Goal: Transaction & Acquisition: Purchase product/service

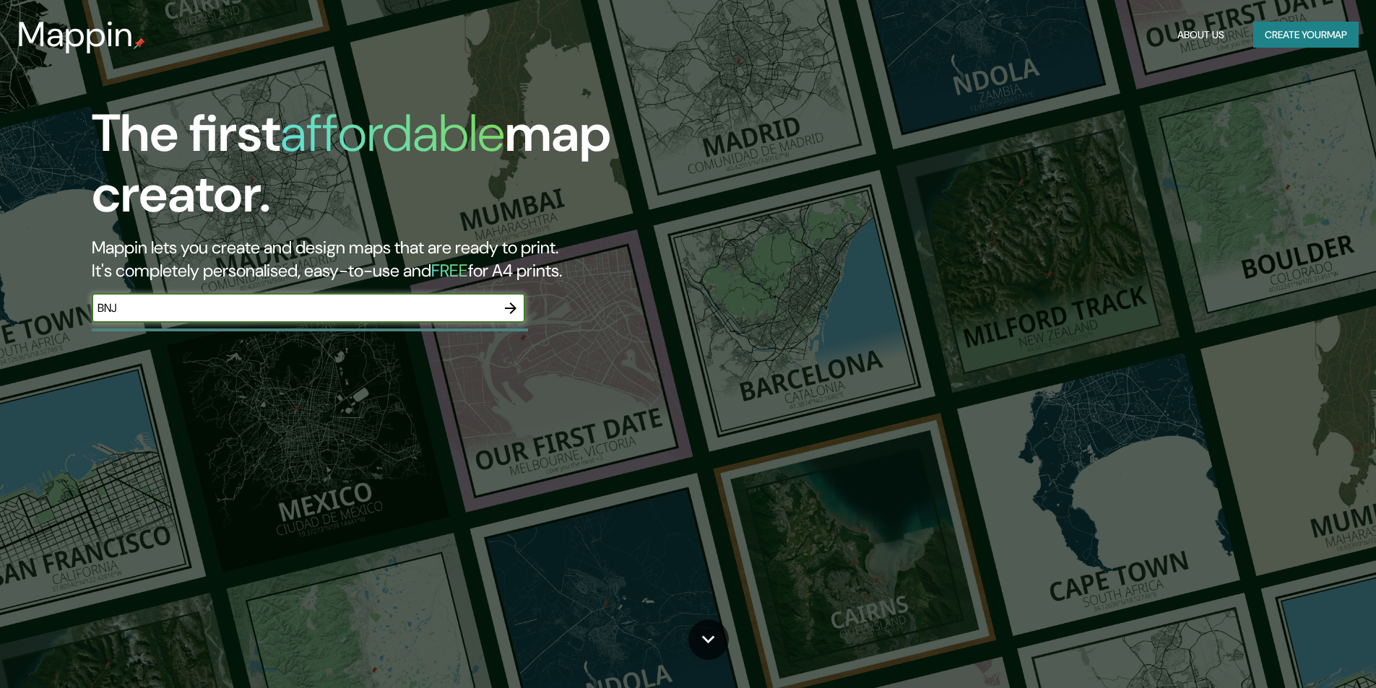
type input "BNJ"
click at [515, 302] on icon "button" at bounding box center [510, 308] width 17 height 17
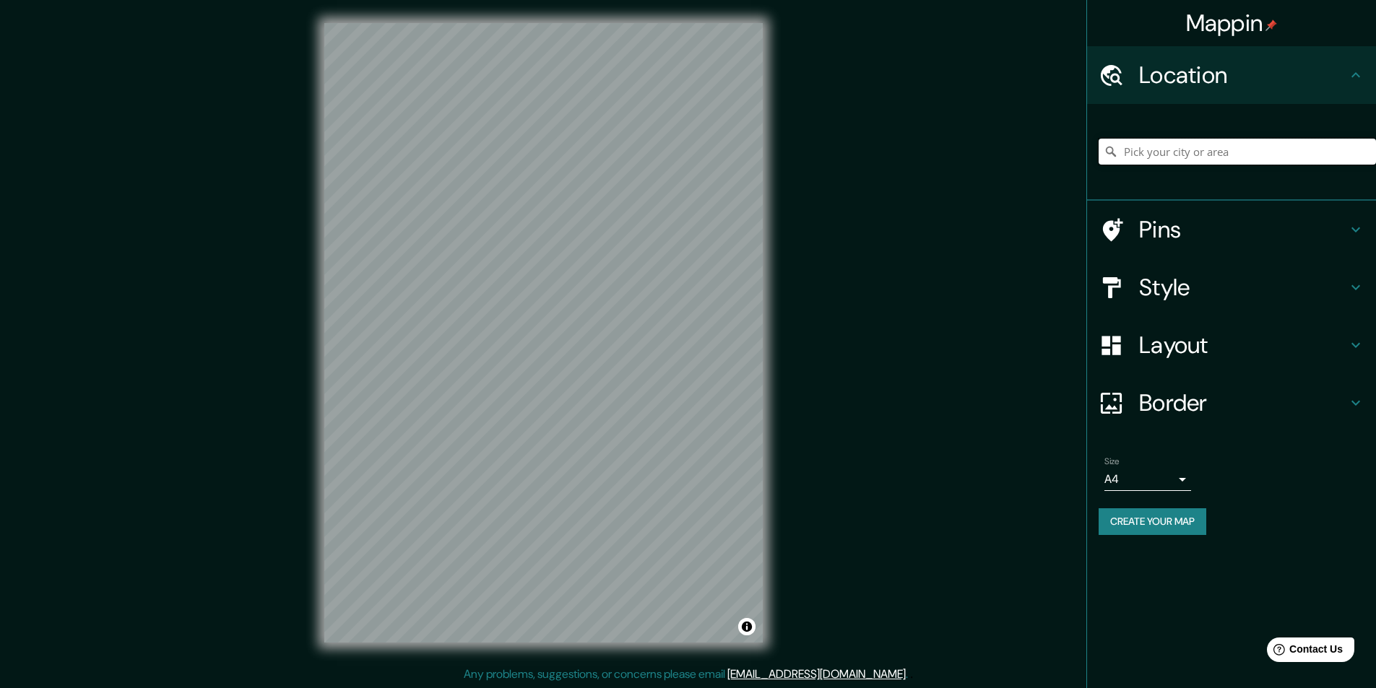
click at [1173, 149] on input "Pick your city or area" at bounding box center [1236, 152] width 277 height 26
paste input "Conjunto Habitacional [PERSON_NAME]"
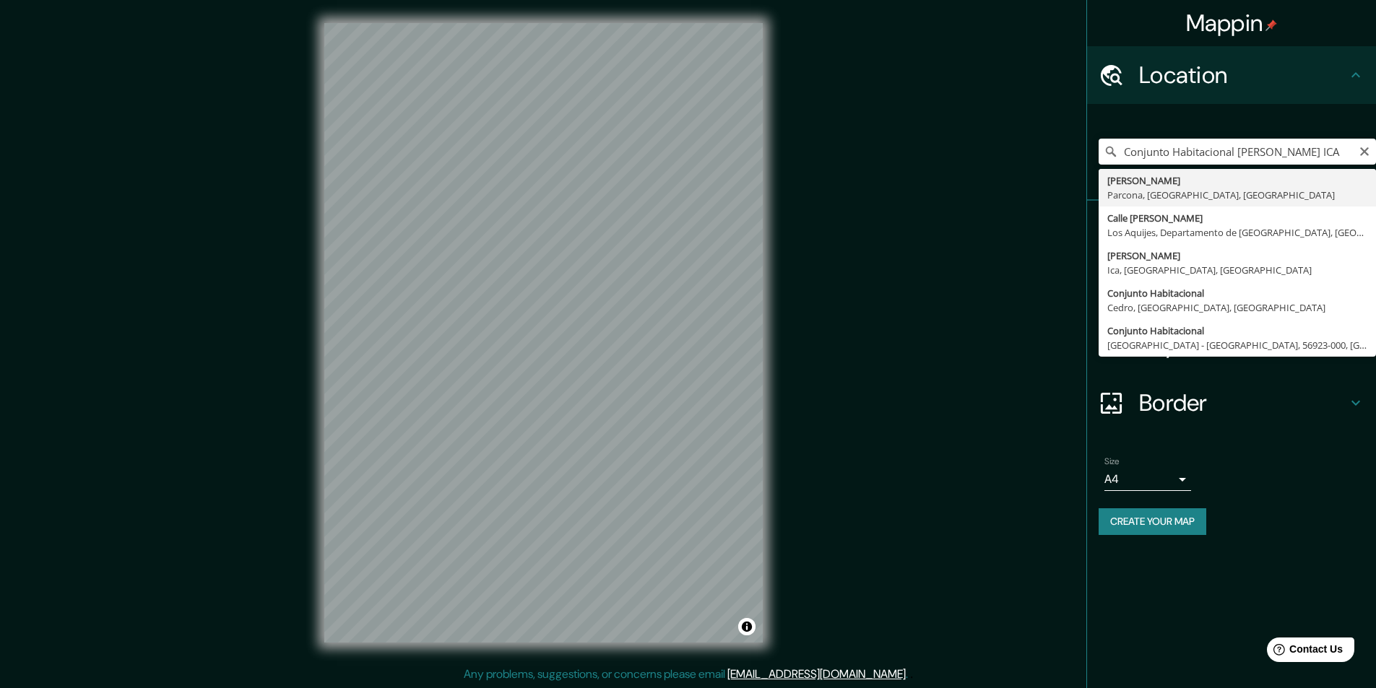
type input "[PERSON_NAME], [GEOGRAPHIC_DATA], [GEOGRAPHIC_DATA], [GEOGRAPHIC_DATA]"
click at [1278, 399] on h4 "Border" at bounding box center [1243, 403] width 208 height 29
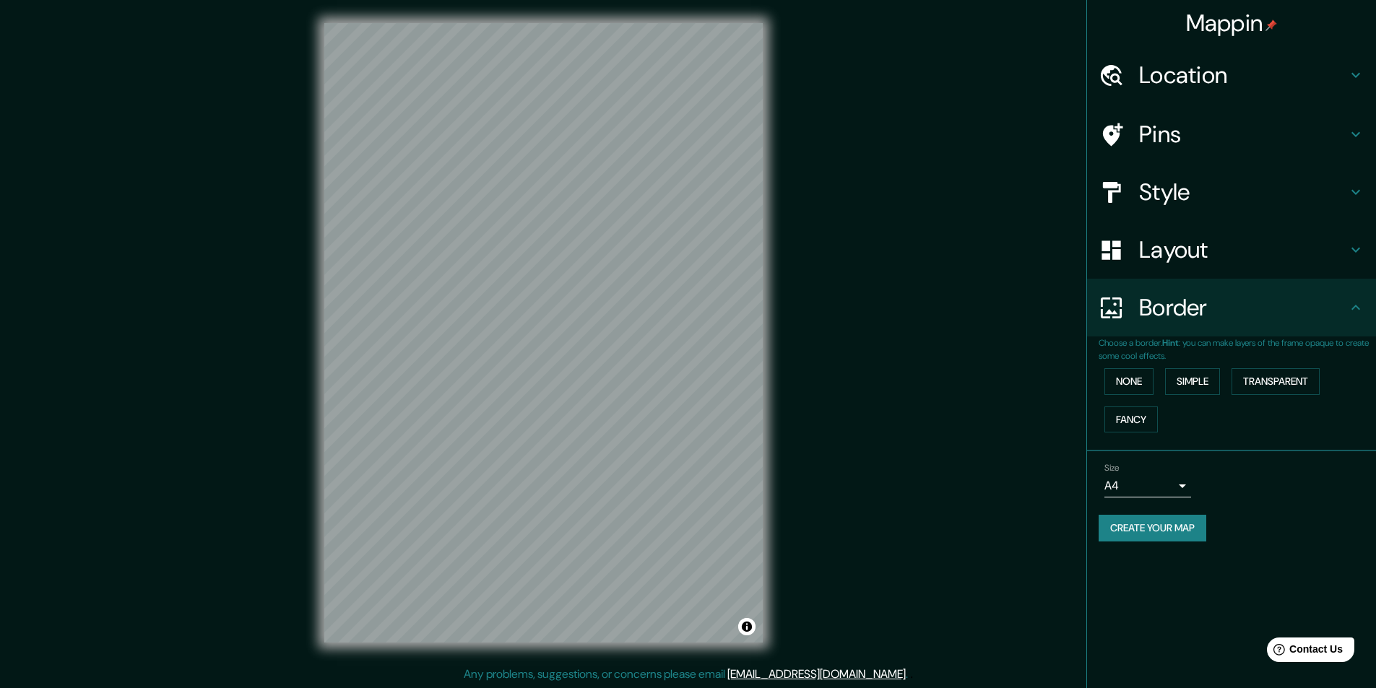
click at [1200, 325] on div "Border" at bounding box center [1231, 308] width 289 height 58
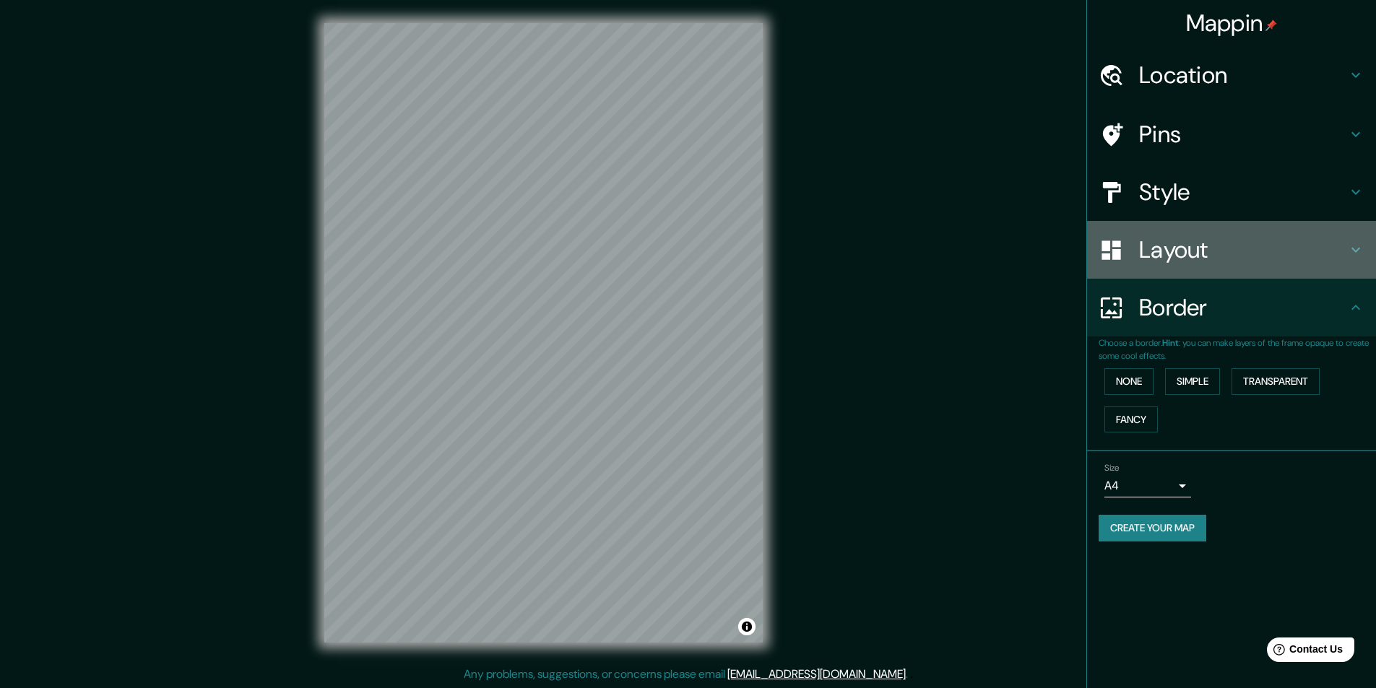
click at [1205, 239] on h4 "Layout" at bounding box center [1243, 249] width 208 height 29
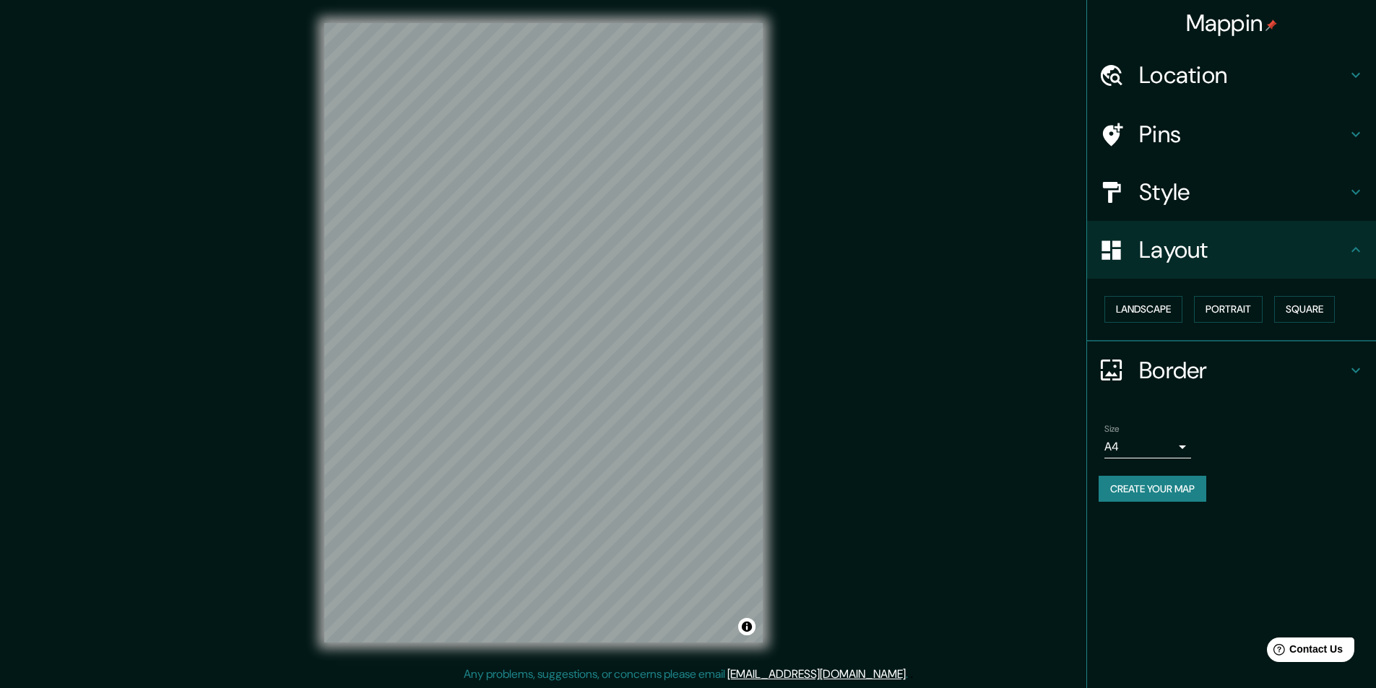
click at [1173, 180] on h4 "Style" at bounding box center [1243, 192] width 208 height 29
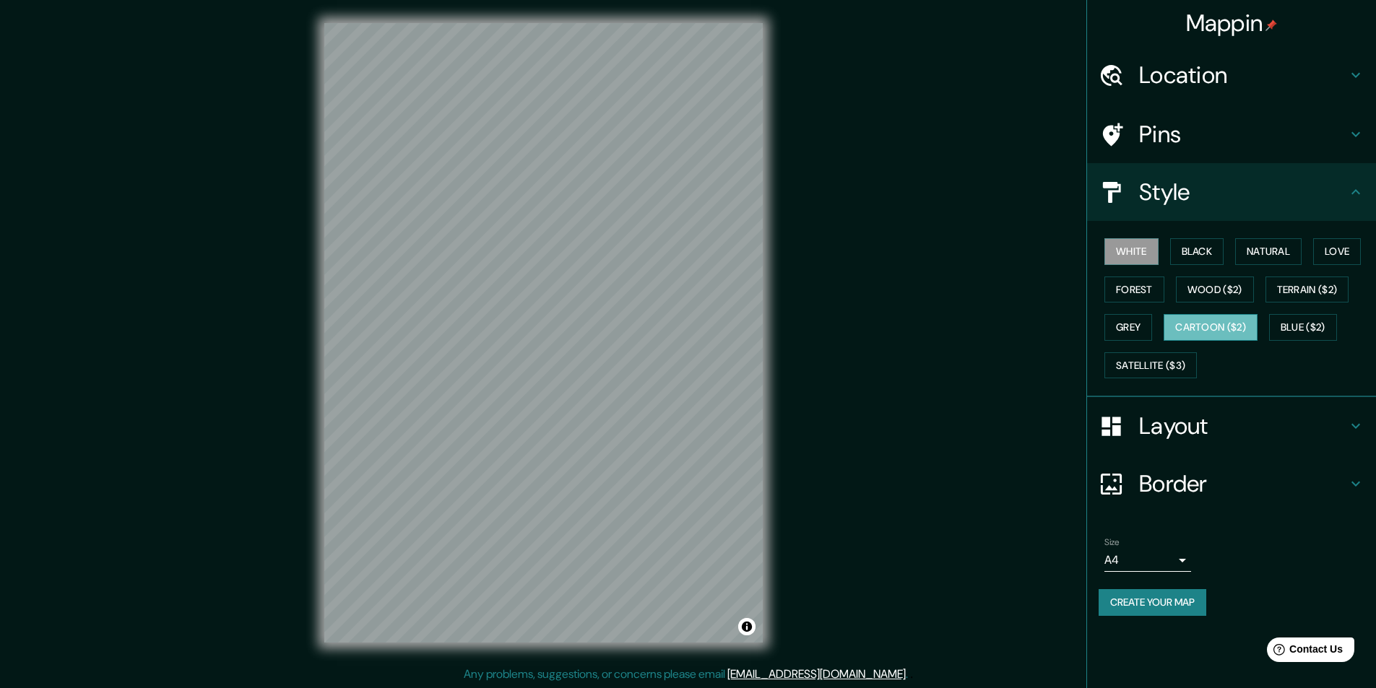
click at [1209, 317] on button "Cartoon ($2)" at bounding box center [1210, 327] width 94 height 27
click at [1345, 248] on button "Love" at bounding box center [1337, 251] width 48 height 27
click at [1122, 261] on button "White" at bounding box center [1131, 251] width 54 height 27
click at [1198, 248] on button "Black" at bounding box center [1197, 251] width 54 height 27
click at [1318, 318] on button "Blue ($2)" at bounding box center [1303, 327] width 68 height 27
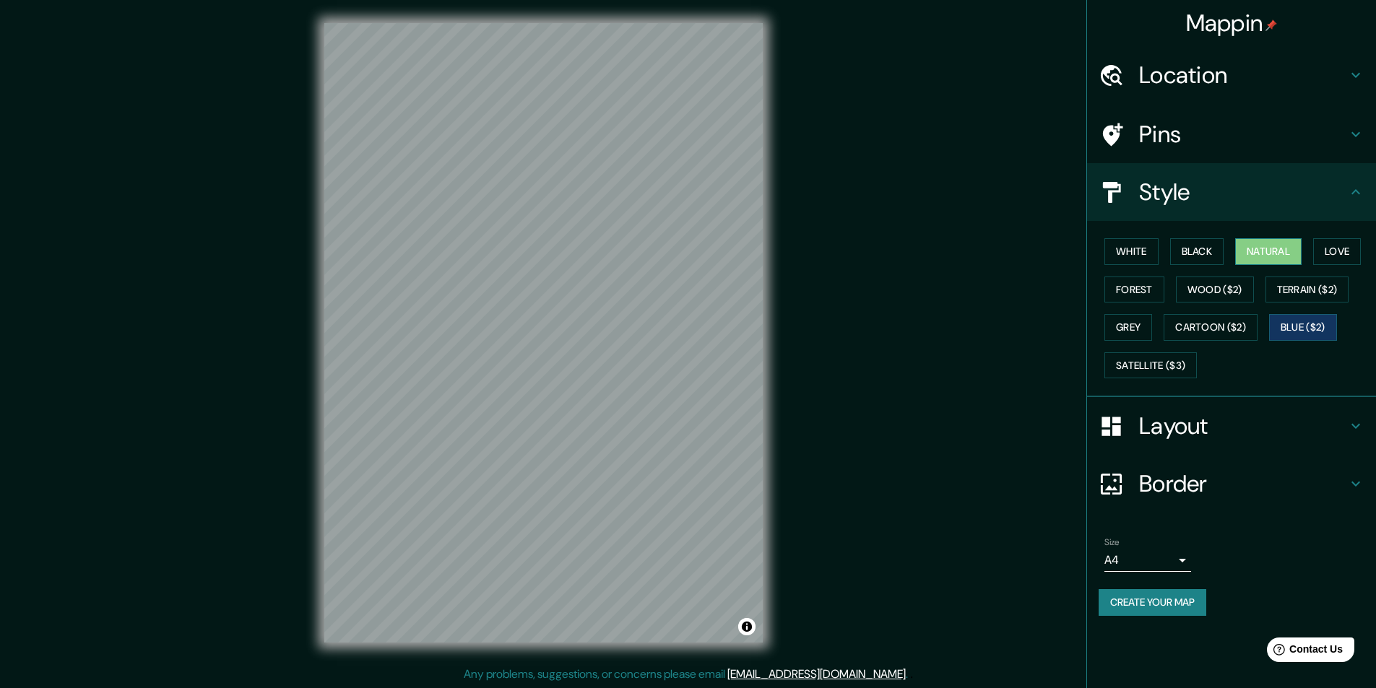
click at [1267, 240] on button "Natural" at bounding box center [1268, 251] width 66 height 27
click at [1140, 339] on button "Grey" at bounding box center [1128, 327] width 48 height 27
click at [1131, 366] on button "Satellite ($3)" at bounding box center [1150, 365] width 92 height 27
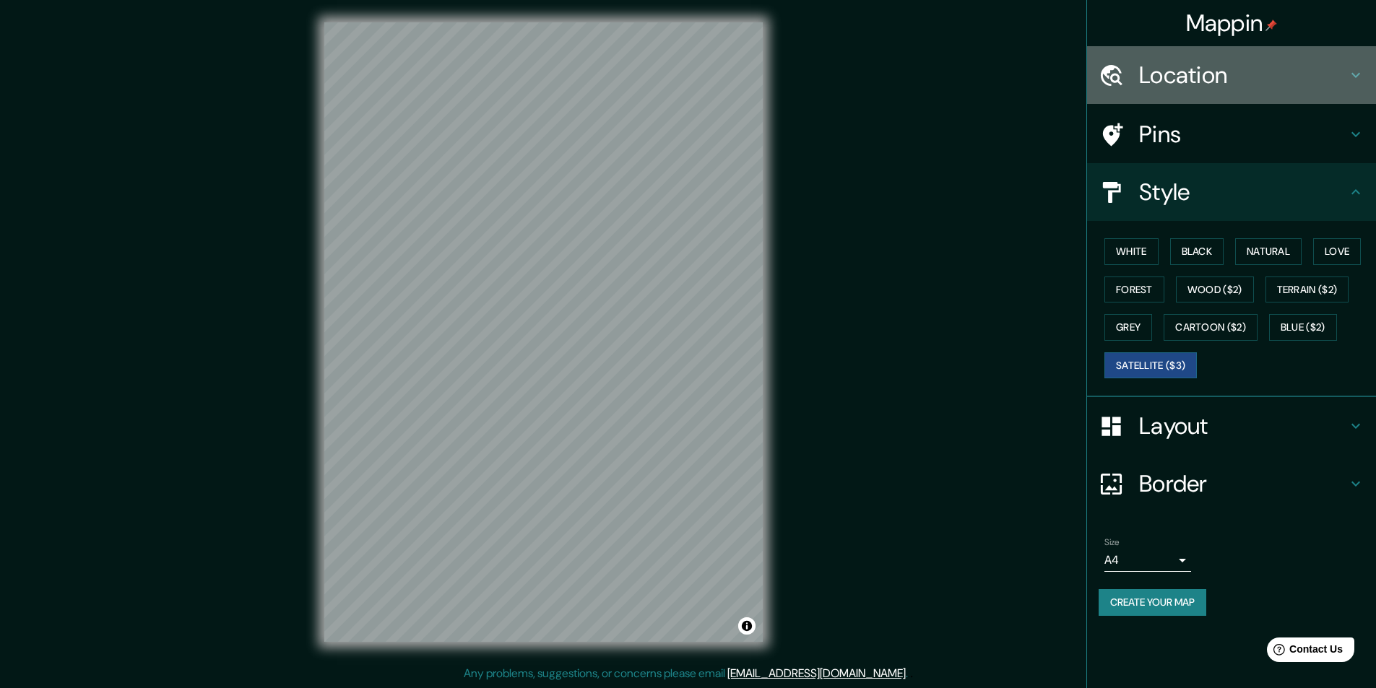
click at [1257, 73] on h4 "Location" at bounding box center [1243, 75] width 208 height 29
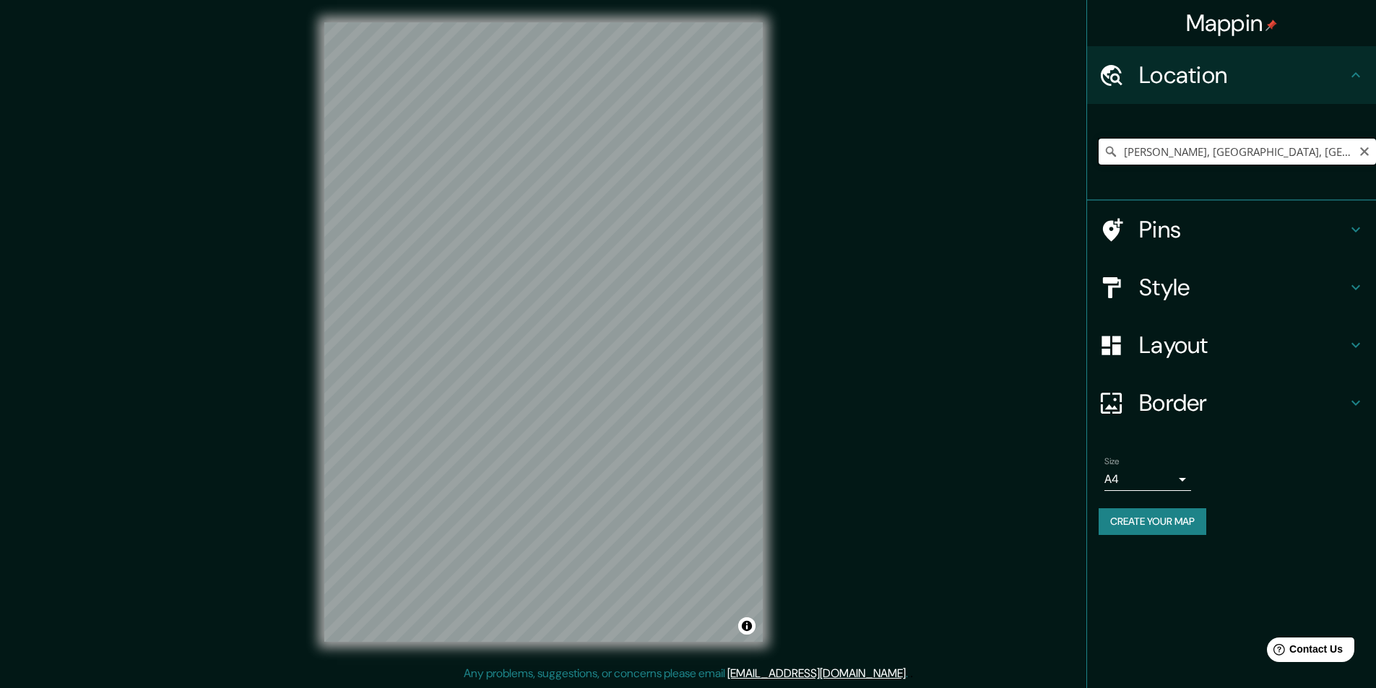
click at [1244, 153] on input "[PERSON_NAME], [GEOGRAPHIC_DATA], [GEOGRAPHIC_DATA], [GEOGRAPHIC_DATA]" at bounding box center [1236, 152] width 277 height 26
click at [1366, 151] on icon "Clear" at bounding box center [1364, 151] width 9 height 9
paste input "Conjunto Habitacional [PERSON_NAME]"
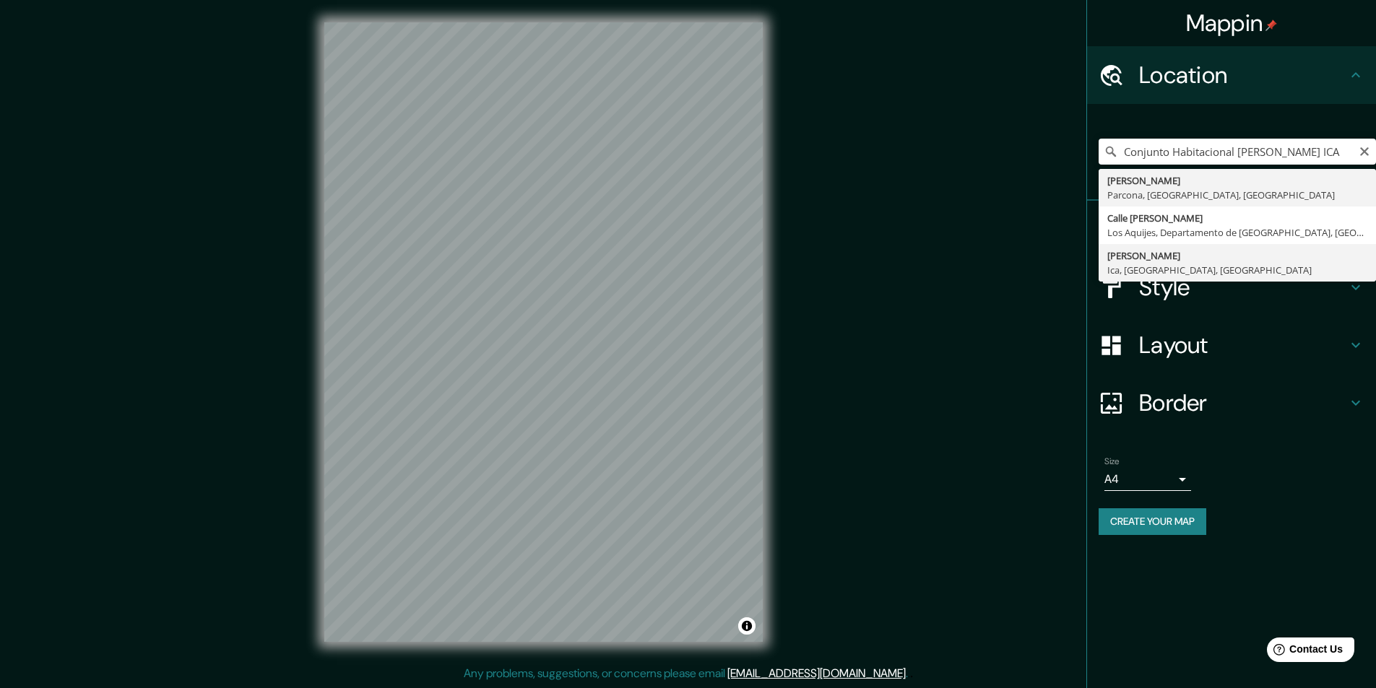
type input "[PERSON_NAME], Ica, [GEOGRAPHIC_DATA], [GEOGRAPHIC_DATA]"
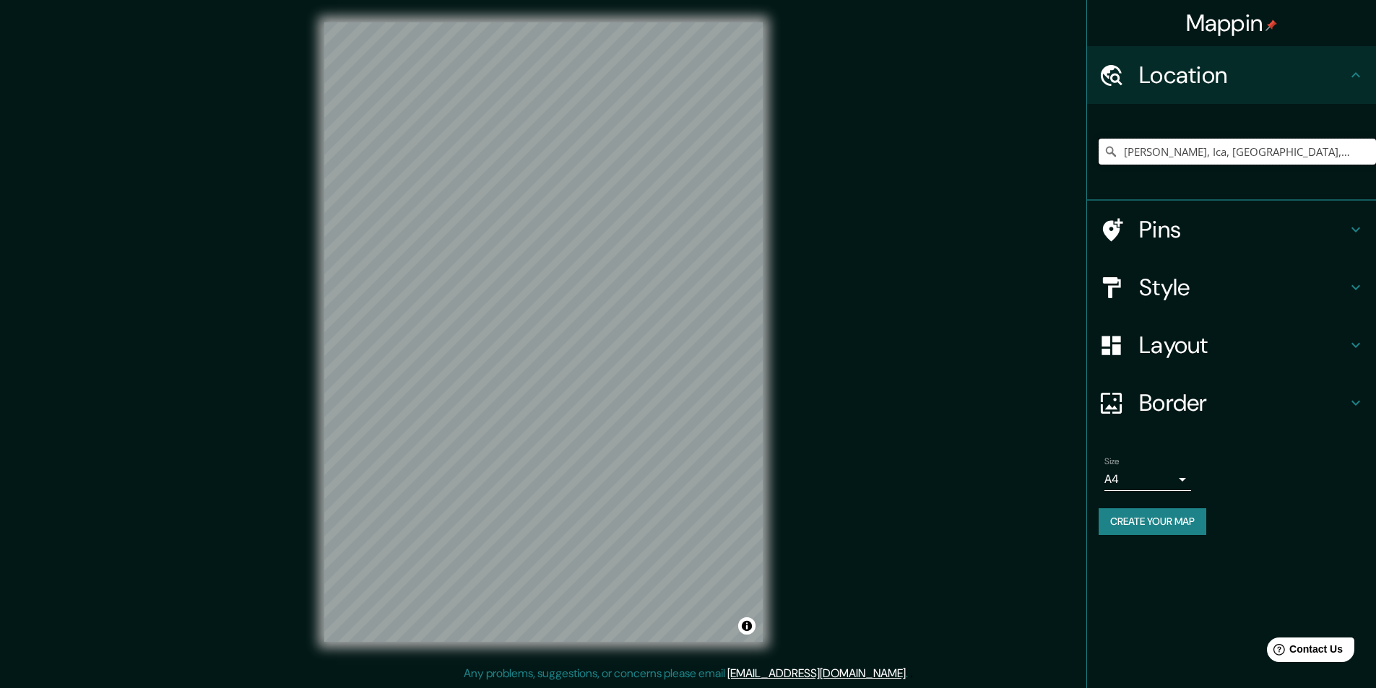
scroll to position [0, 0]
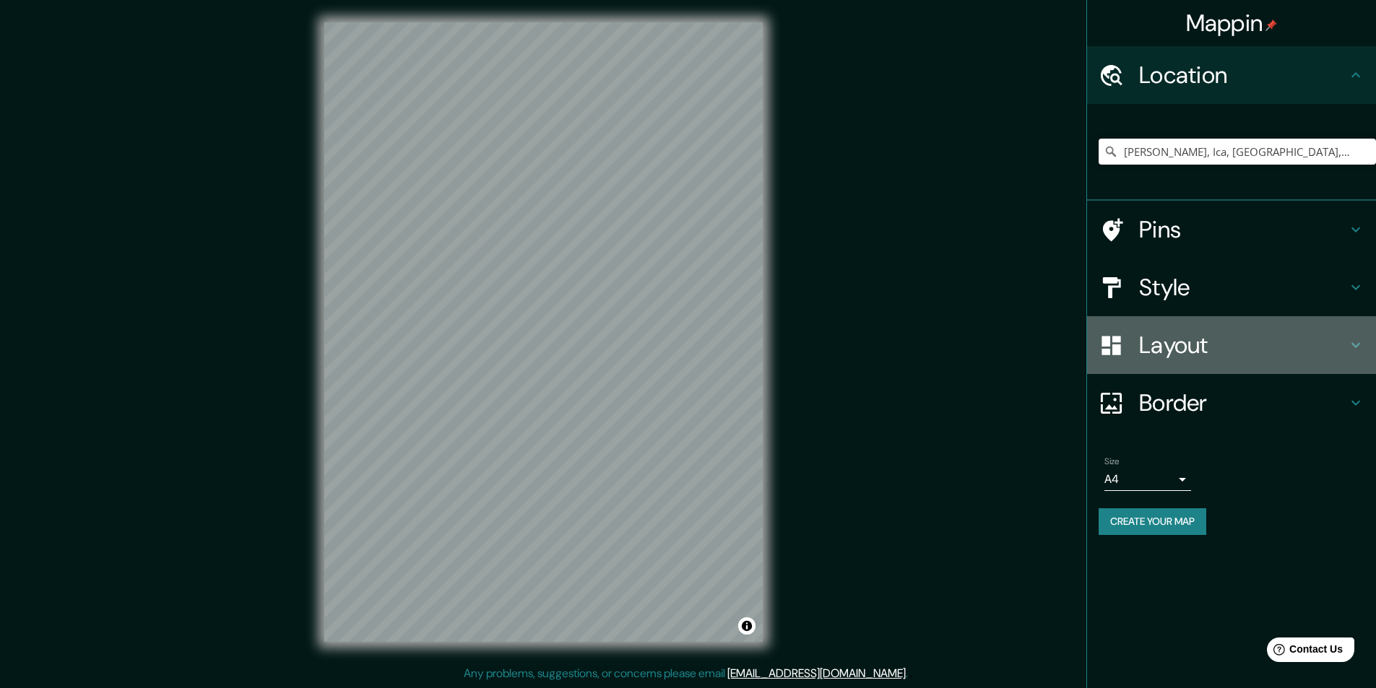
click at [1203, 339] on h4 "Layout" at bounding box center [1243, 345] width 208 height 29
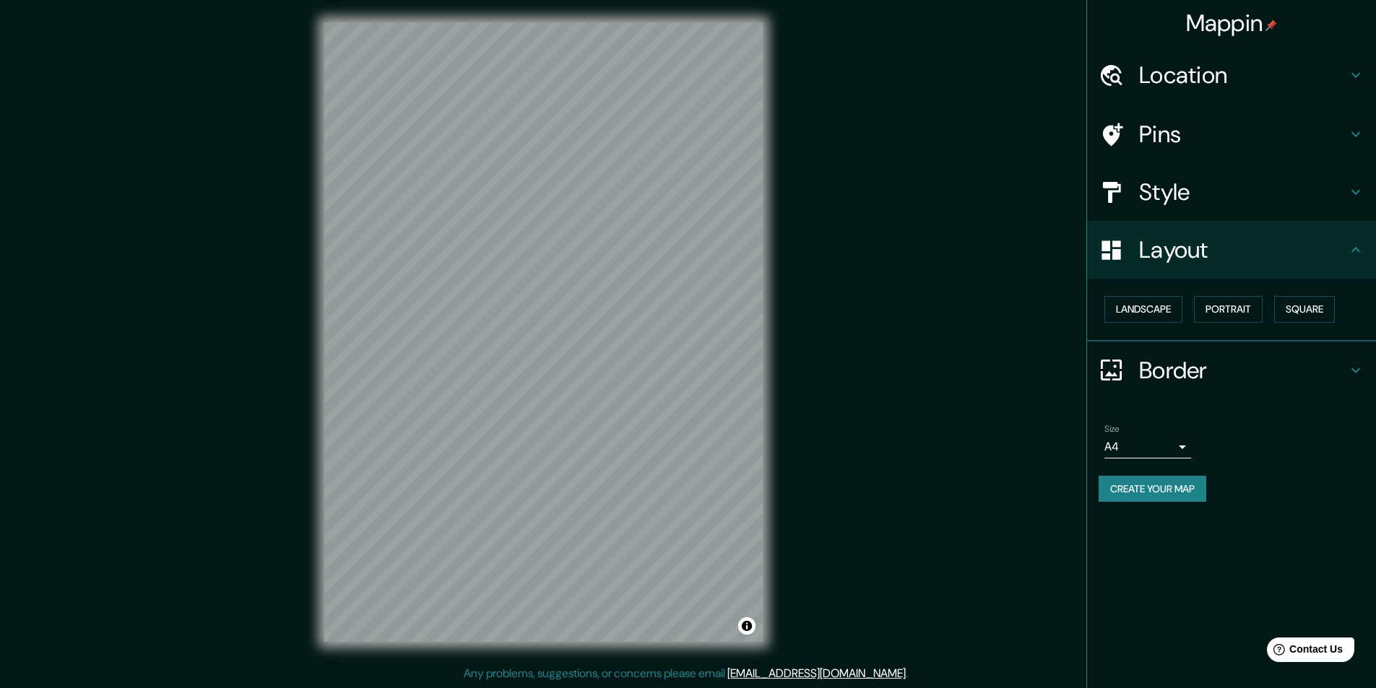
click at [1200, 182] on h4 "Style" at bounding box center [1243, 192] width 208 height 29
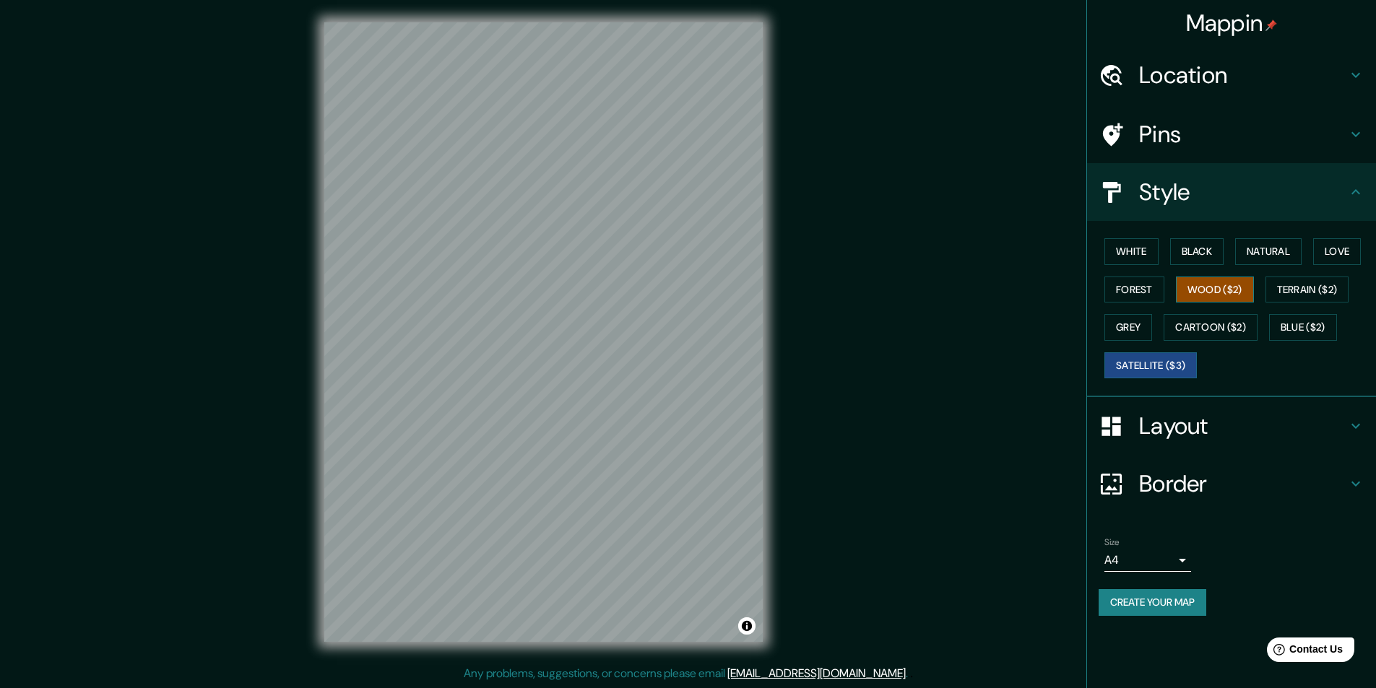
click at [1213, 300] on button "Wood ($2)" at bounding box center [1215, 290] width 78 height 27
click at [1222, 324] on button "Cartoon ($2)" at bounding box center [1210, 327] width 94 height 27
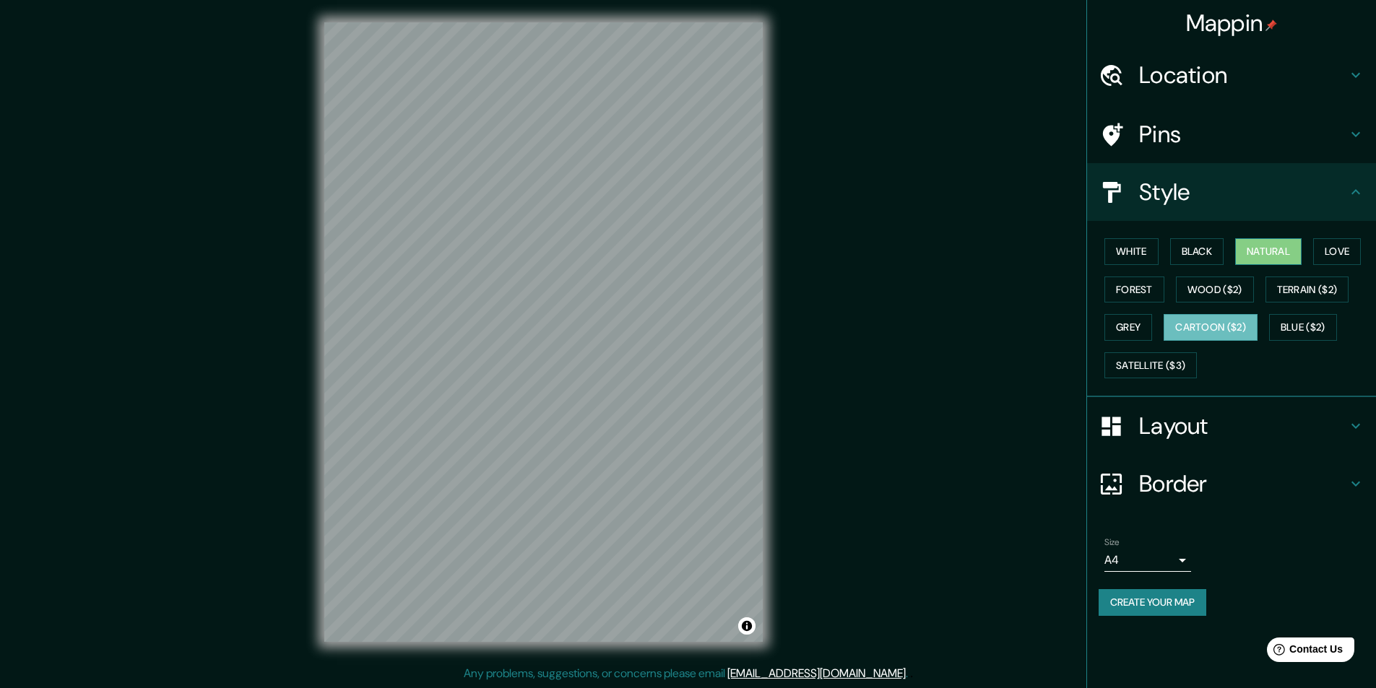
click at [1283, 246] on button "Natural" at bounding box center [1268, 251] width 66 height 27
click at [1326, 329] on button "Blue ($2)" at bounding box center [1303, 327] width 68 height 27
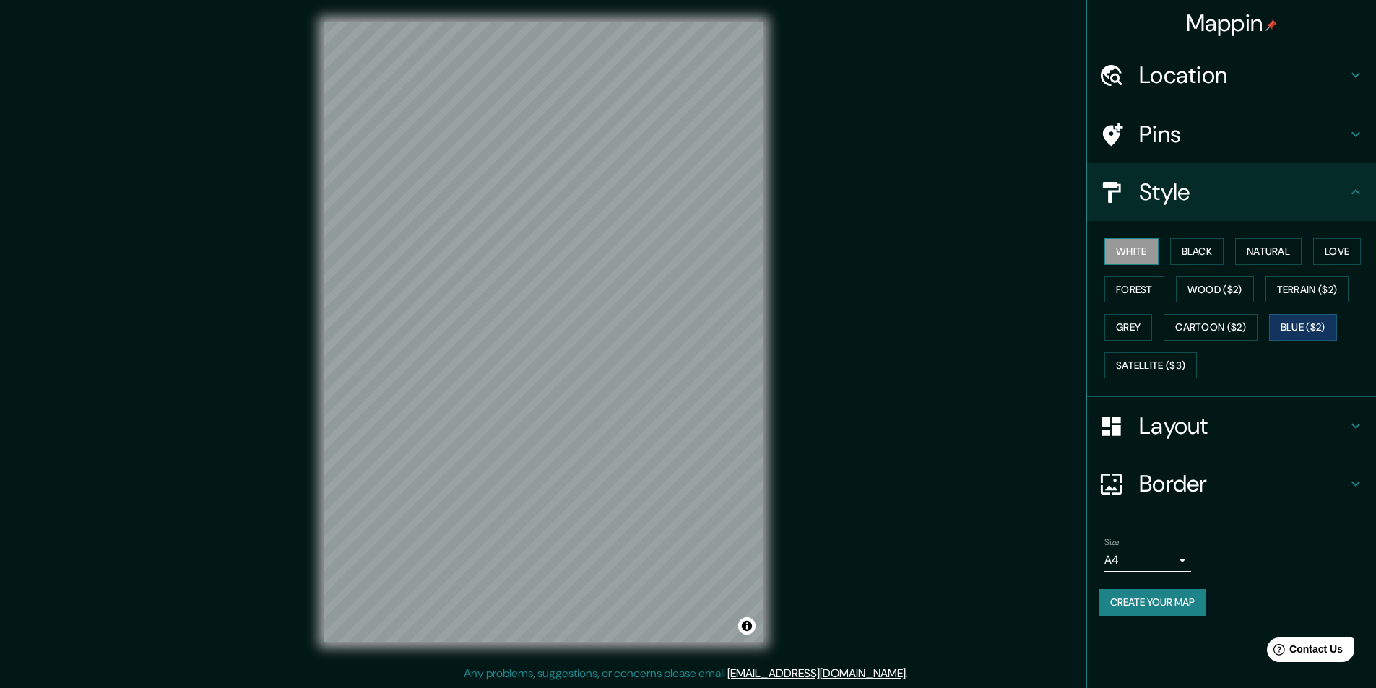
click at [1137, 251] on button "White" at bounding box center [1131, 251] width 54 height 27
click at [1189, 246] on button "Black" at bounding box center [1197, 251] width 54 height 27
click at [1254, 253] on button "Natural" at bounding box center [1268, 251] width 66 height 27
click at [1338, 238] on button "Love" at bounding box center [1337, 251] width 48 height 27
click at [1136, 285] on button "Forest" at bounding box center [1134, 290] width 60 height 27
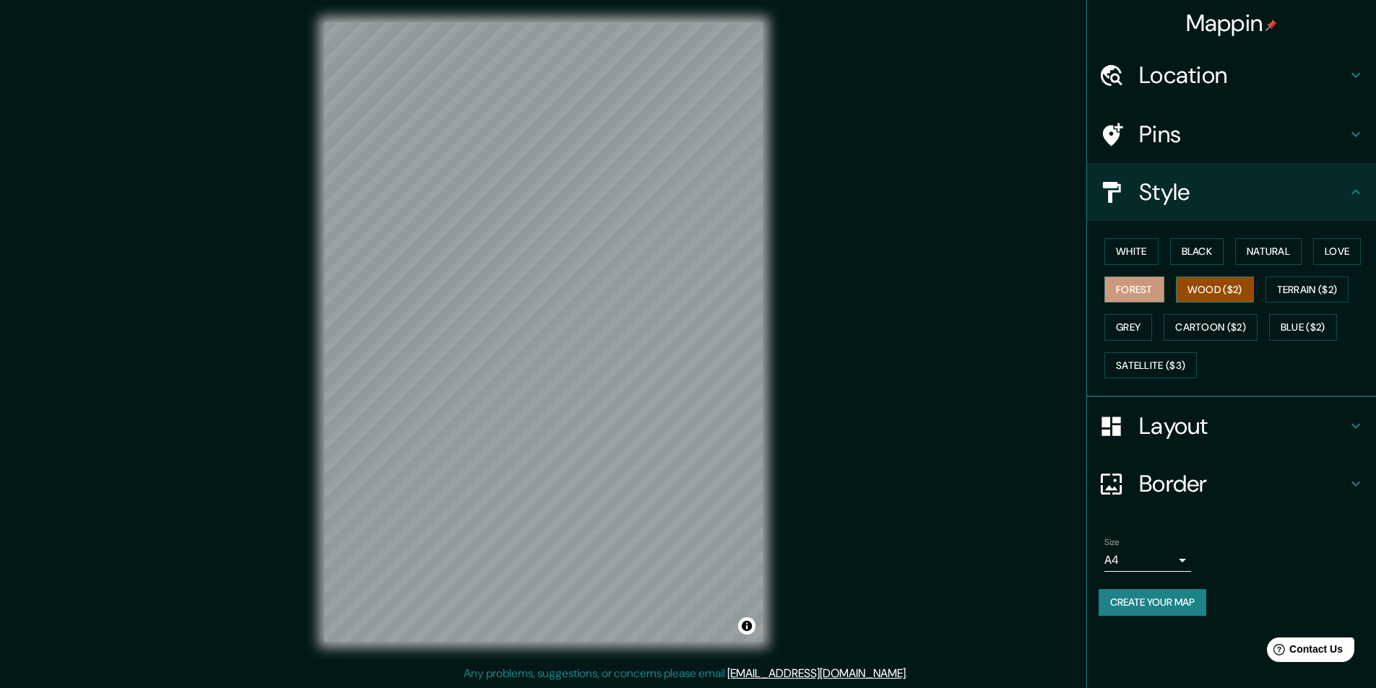
click at [1222, 286] on button "Wood ($2)" at bounding box center [1215, 290] width 78 height 27
click at [1293, 285] on button "Terrain ($2)" at bounding box center [1307, 290] width 84 height 27
click at [1138, 328] on button "Grey" at bounding box center [1128, 327] width 48 height 27
click at [1217, 327] on button "Cartoon ($2)" at bounding box center [1210, 327] width 94 height 27
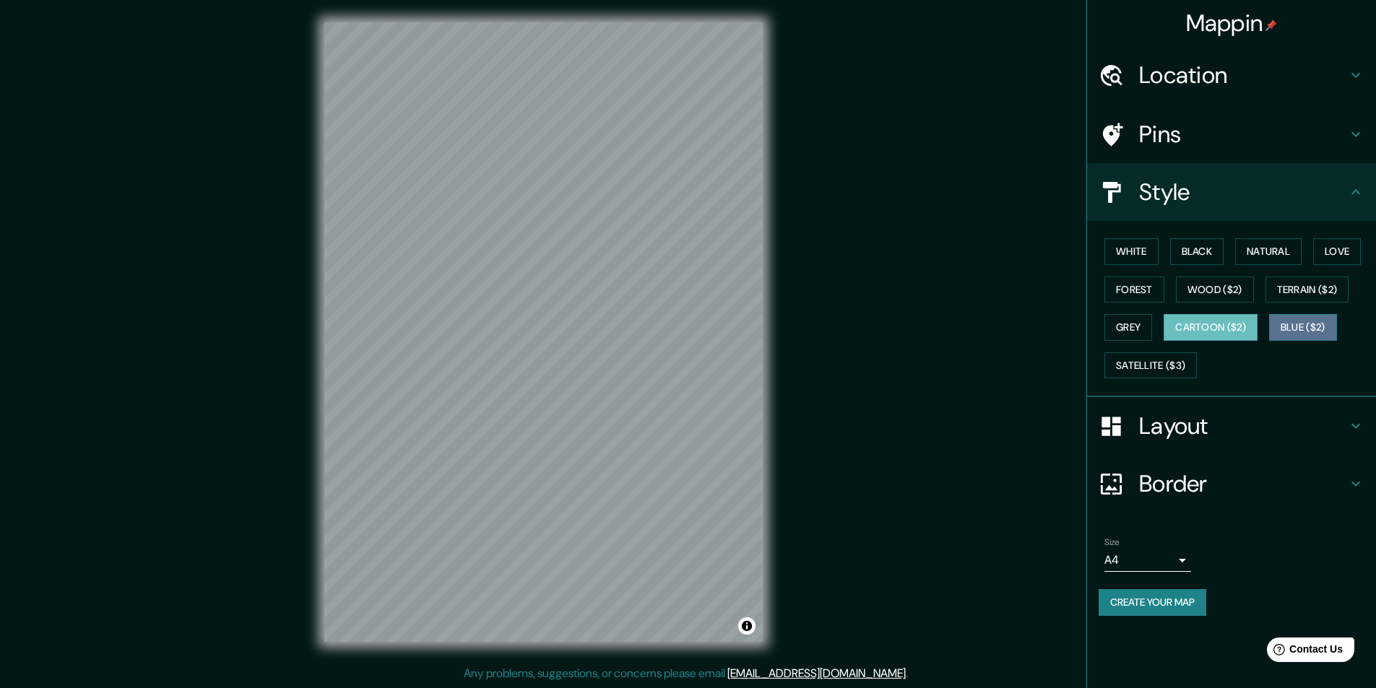
click at [1309, 325] on button "Blue ($2)" at bounding box center [1303, 327] width 68 height 27
click at [1120, 373] on button "Satellite ($3)" at bounding box center [1150, 365] width 92 height 27
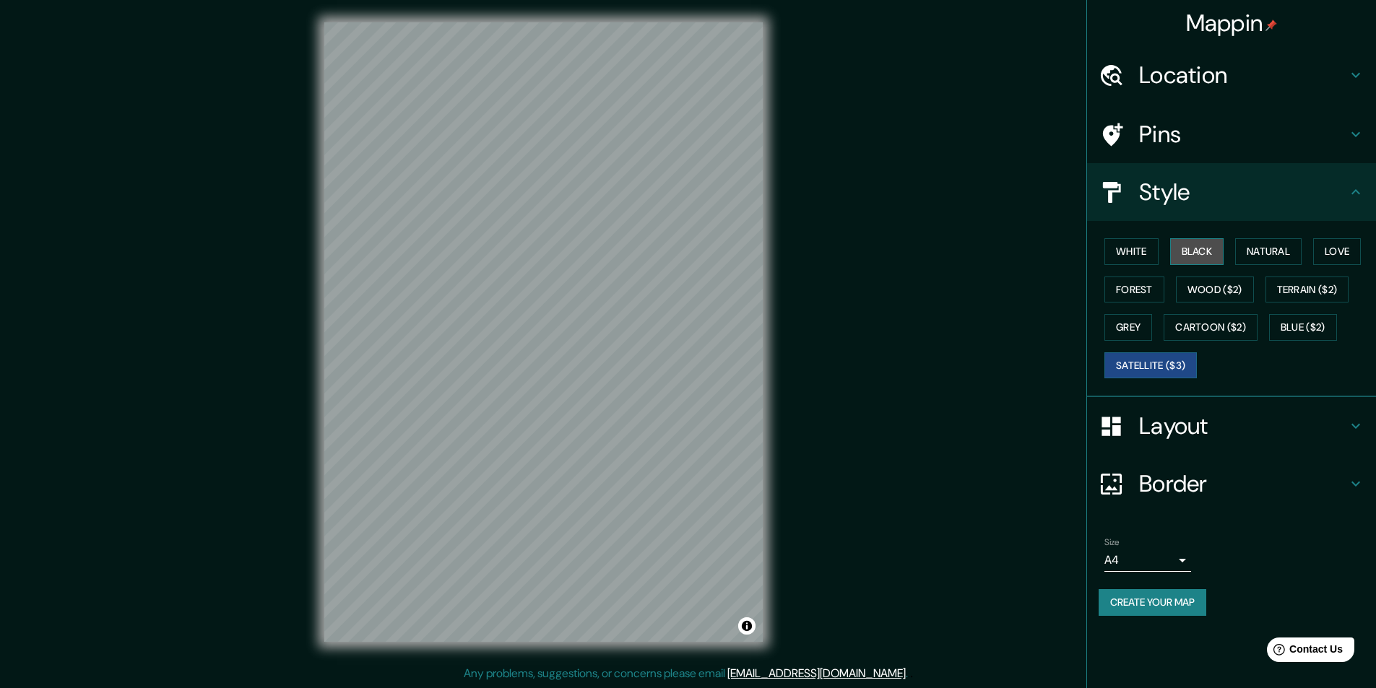
click at [1182, 248] on button "Black" at bounding box center [1197, 251] width 54 height 27
click at [1143, 364] on button "Satellite ($3)" at bounding box center [1150, 365] width 92 height 27
click at [1257, 251] on button "Natural" at bounding box center [1268, 251] width 66 height 27
click at [1145, 360] on button "Satellite ($3)" at bounding box center [1150, 365] width 92 height 27
click at [1283, 248] on button "Natural" at bounding box center [1268, 251] width 66 height 27
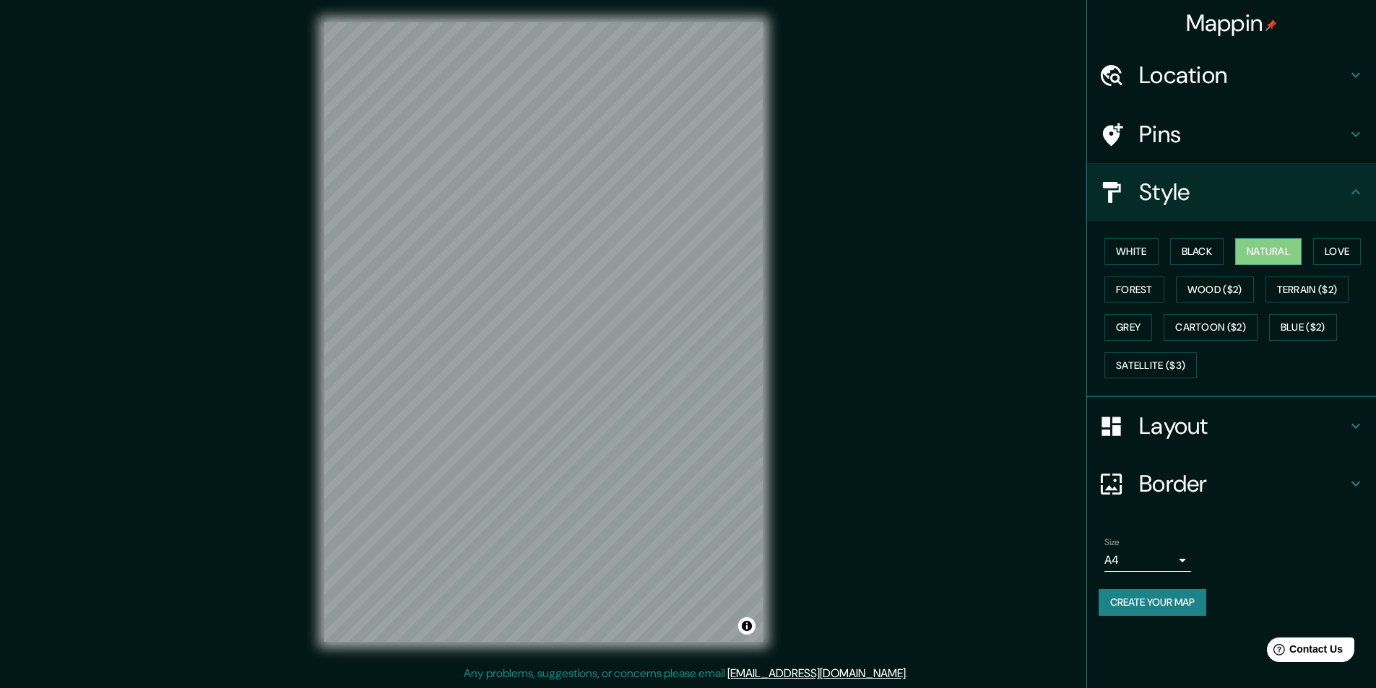
click at [1149, 373] on button "Satellite ($3)" at bounding box center [1150, 365] width 92 height 27
click at [1150, 368] on button "Satellite ($3)" at bounding box center [1150, 365] width 92 height 27
click at [1224, 323] on button "Cartoon ($2)" at bounding box center [1210, 327] width 94 height 27
click at [1321, 321] on button "Blue ($2)" at bounding box center [1303, 327] width 68 height 27
click at [1239, 324] on button "Cartoon ($2)" at bounding box center [1210, 327] width 94 height 27
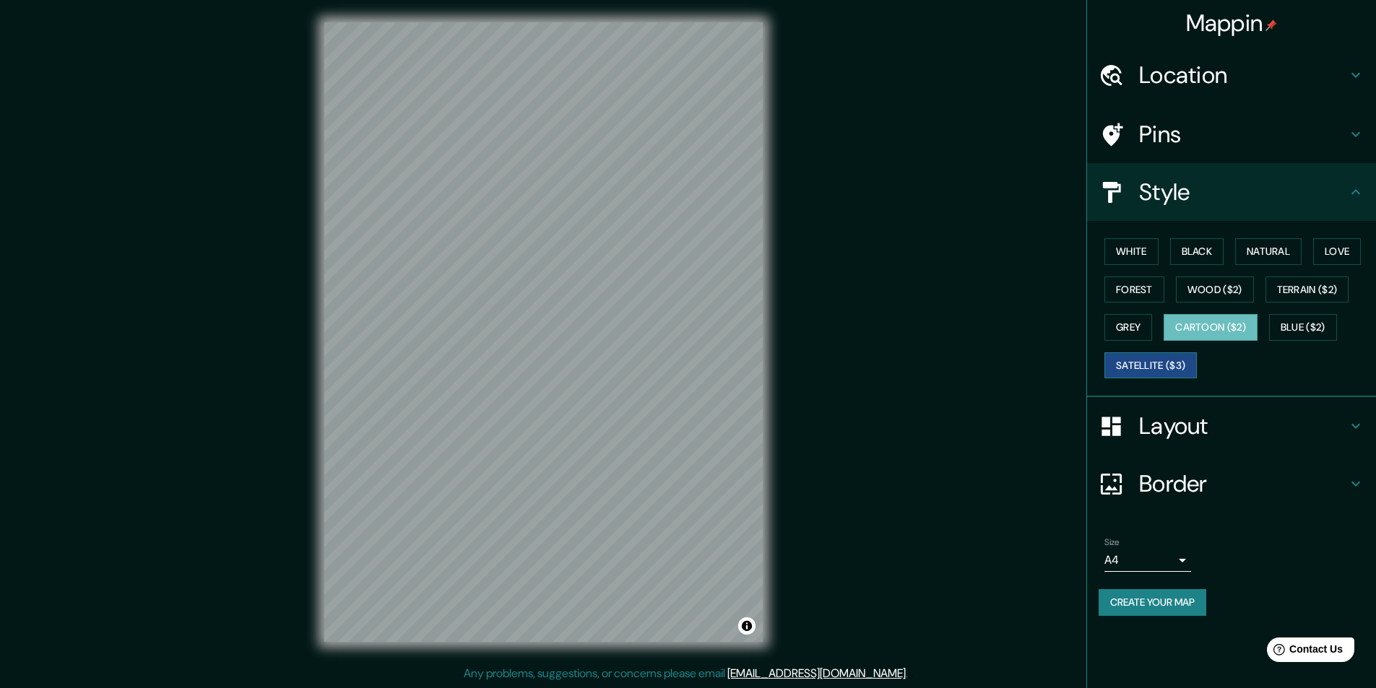
click at [1126, 361] on button "Satellite ($3)" at bounding box center [1150, 365] width 92 height 27
click at [1220, 328] on button "Cartoon ($2)" at bounding box center [1210, 327] width 94 height 27
click at [1138, 364] on button "Satellite ($3)" at bounding box center [1150, 365] width 92 height 27
